Goal: Task Accomplishment & Management: Complete application form

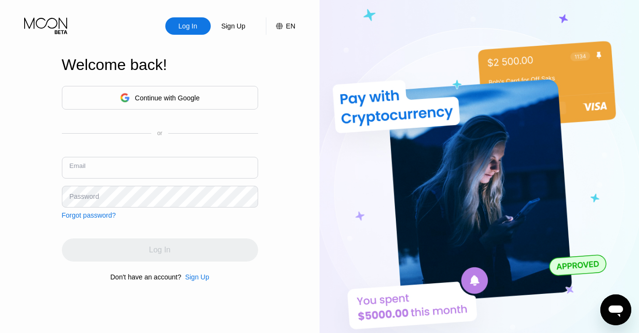
click at [173, 168] on input "text" at bounding box center [160, 168] width 196 height 22
click at [198, 163] on input "text" at bounding box center [160, 168] width 196 height 22
click at [200, 165] on input "text" at bounding box center [160, 168] width 196 height 22
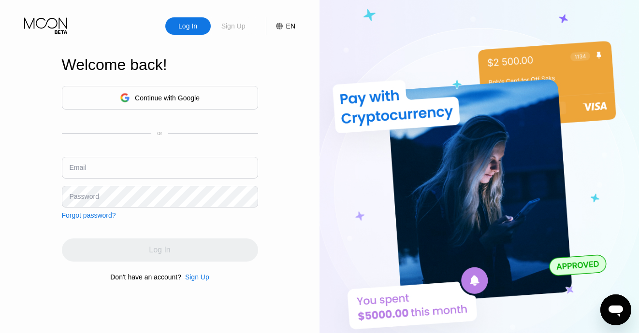
click at [234, 26] on div "Sign Up" at bounding box center [233, 26] width 26 height 10
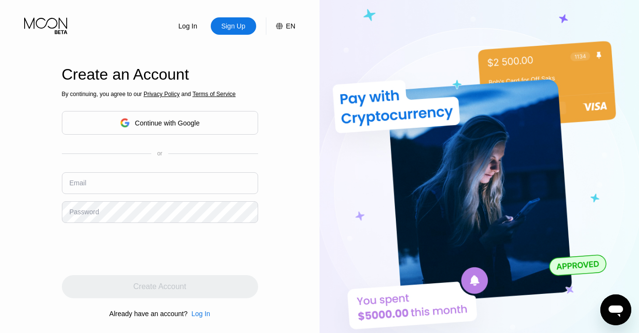
click at [183, 177] on input "text" at bounding box center [160, 183] width 196 height 22
paste input "[EMAIL_ADDRESS][DOMAIN_NAME]"
type input "[EMAIL_ADDRESS][DOMAIN_NAME]"
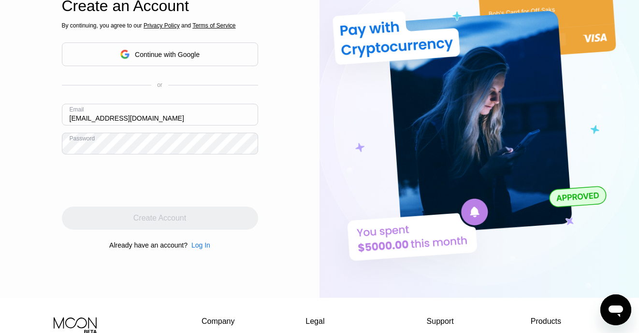
scroll to position [84, 0]
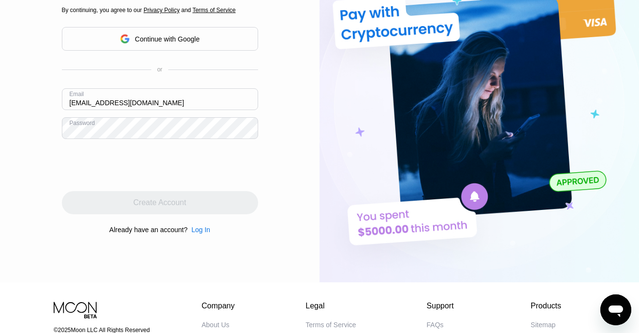
click at [187, 187] on div "By continuing, you agree to our Privacy Policy and Terms of Service Continue wi…" at bounding box center [160, 120] width 196 height 232
click at [223, 176] on div at bounding box center [160, 165] width 196 height 38
click at [179, 268] on div "Create an Account By continuing, you agree to our Privacy Policy and Terms of S…" at bounding box center [160, 109] width 196 height 367
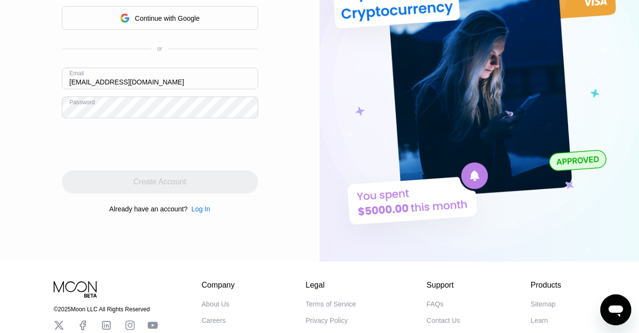
click at [188, 185] on div "Create Account" at bounding box center [160, 182] width 196 height 23
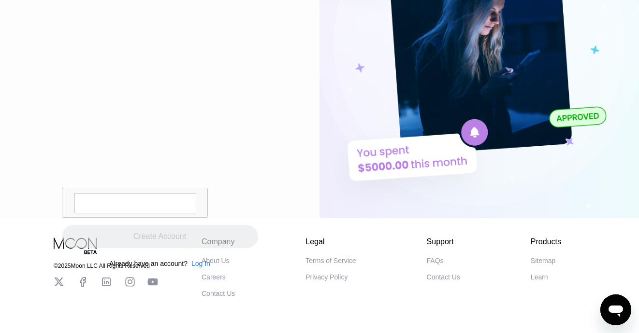
scroll to position [0, 0]
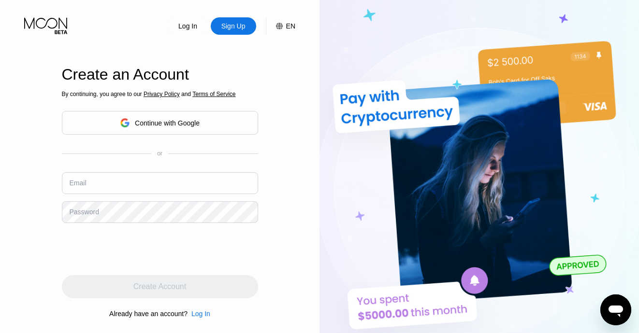
click at [160, 186] on input "text" at bounding box center [160, 183] width 196 height 22
paste input "[EMAIL_ADDRESS][DOMAIN_NAME]"
type input "[EMAIL_ADDRESS][DOMAIN_NAME]"
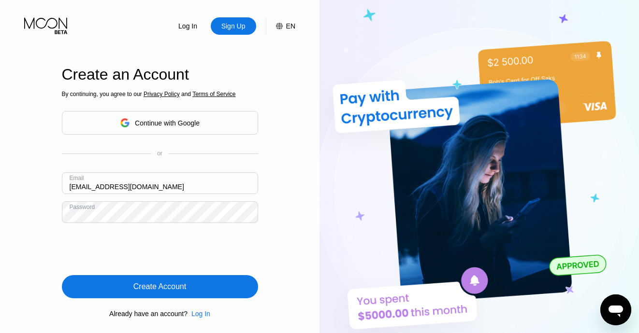
click at [185, 286] on div "Create Account" at bounding box center [159, 287] width 53 height 10
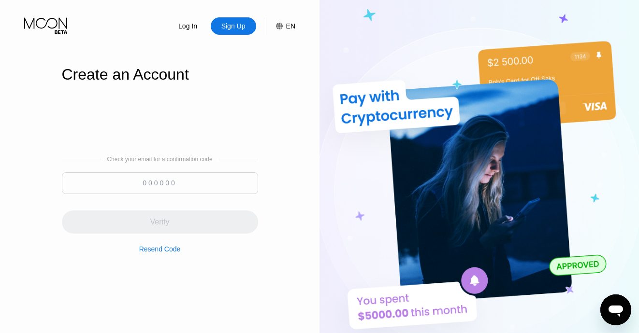
click at [201, 179] on input at bounding box center [160, 183] width 196 height 22
paste input "276772"
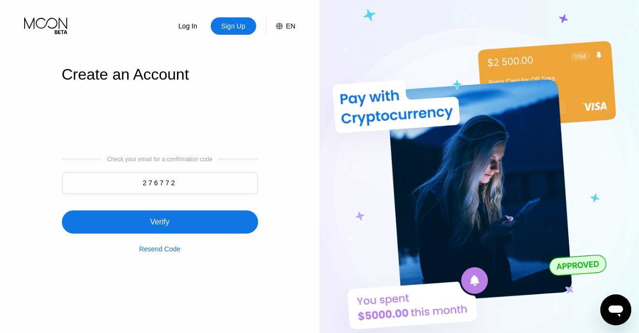
type input "276772"
click at [194, 229] on div "Verify" at bounding box center [160, 222] width 196 height 23
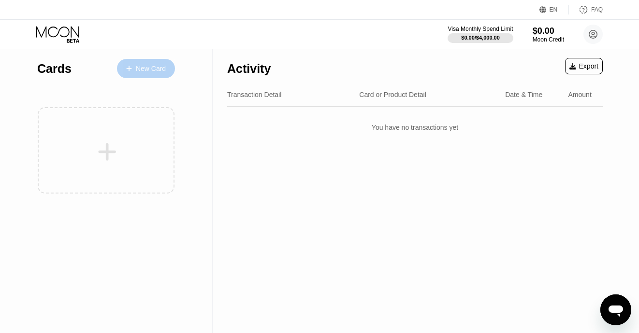
click at [144, 75] on div "New Card" at bounding box center [146, 68] width 58 height 19
